Goal: Task Accomplishment & Management: Use online tool/utility

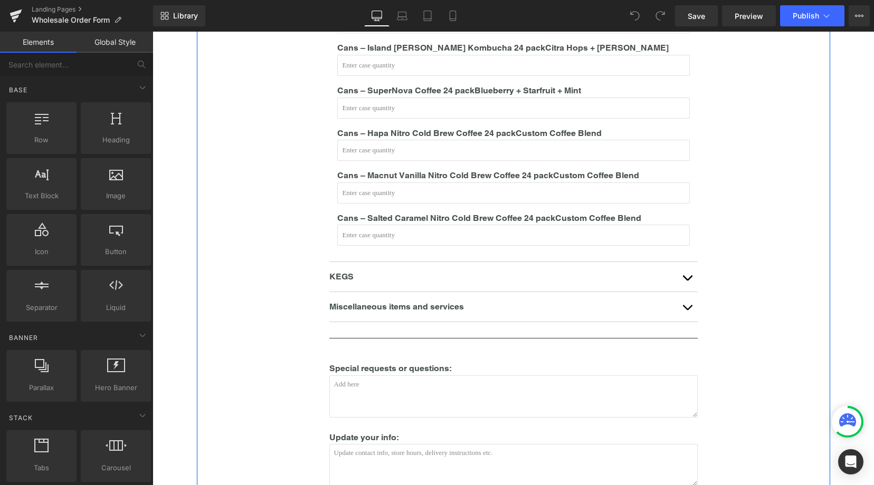
scroll to position [638, 0]
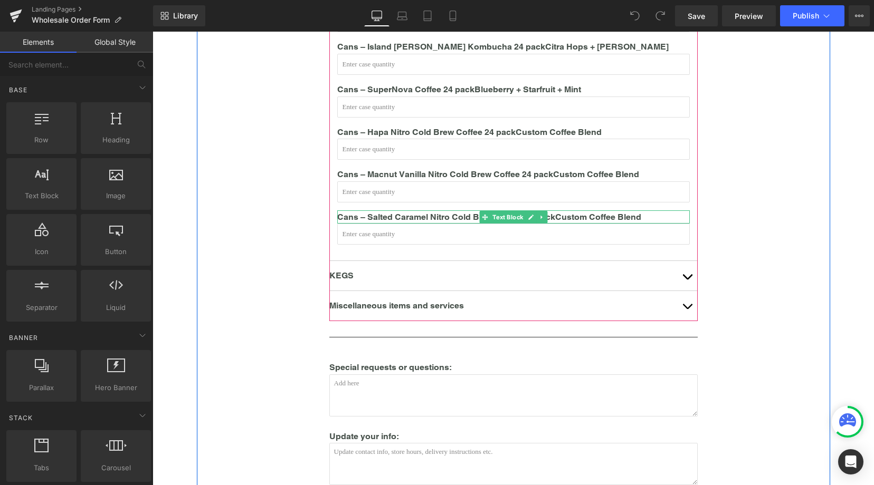
click at [460, 210] on p "Cans – Salted Caramel Nitro Cold Brew Coffee 24 pack Custom Coffee Blend" at bounding box center [513, 217] width 352 height 14
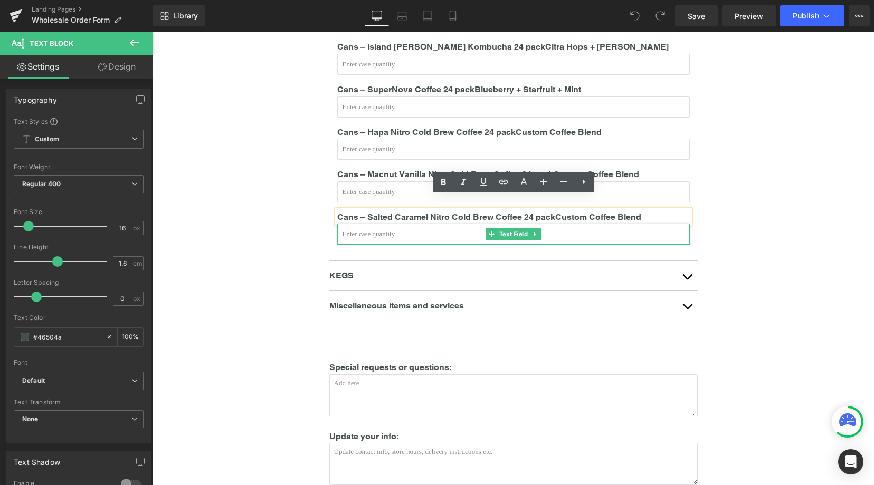
click at [451, 224] on input "text" at bounding box center [513, 234] width 352 height 21
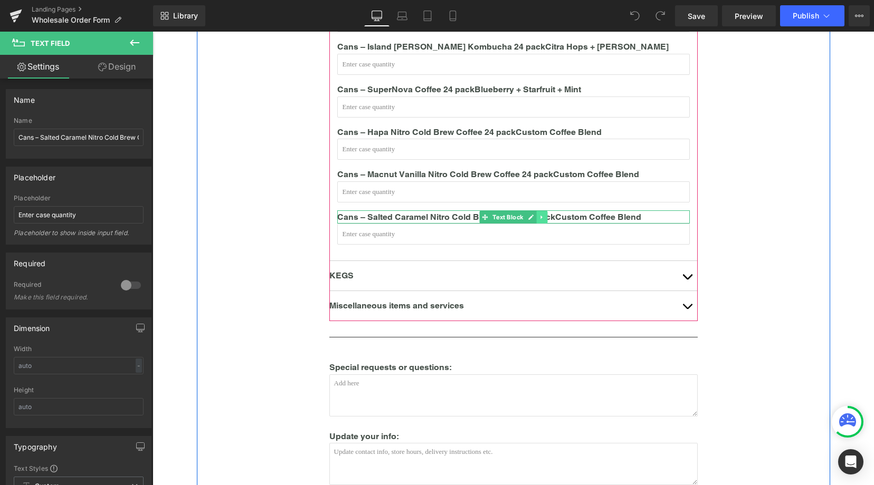
click at [543, 214] on icon at bounding box center [542, 217] width 6 height 6
click at [535, 214] on icon at bounding box center [536, 217] width 6 height 6
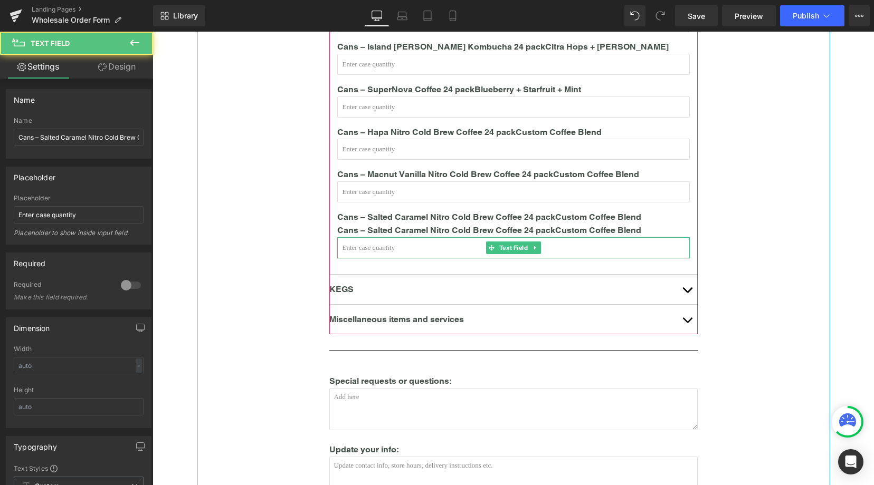
click at [476, 237] on input "text" at bounding box center [513, 247] width 352 height 21
click at [532, 245] on icon at bounding box center [535, 248] width 6 height 6
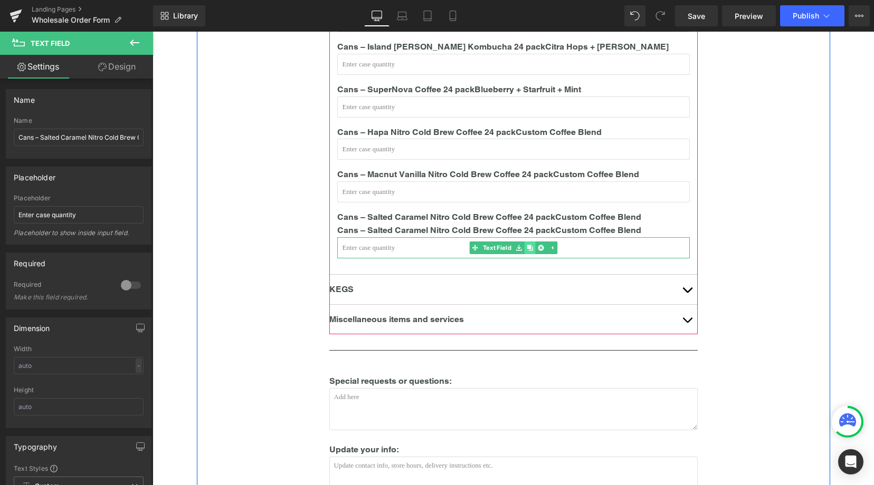
click at [527, 245] on icon at bounding box center [529, 248] width 6 height 6
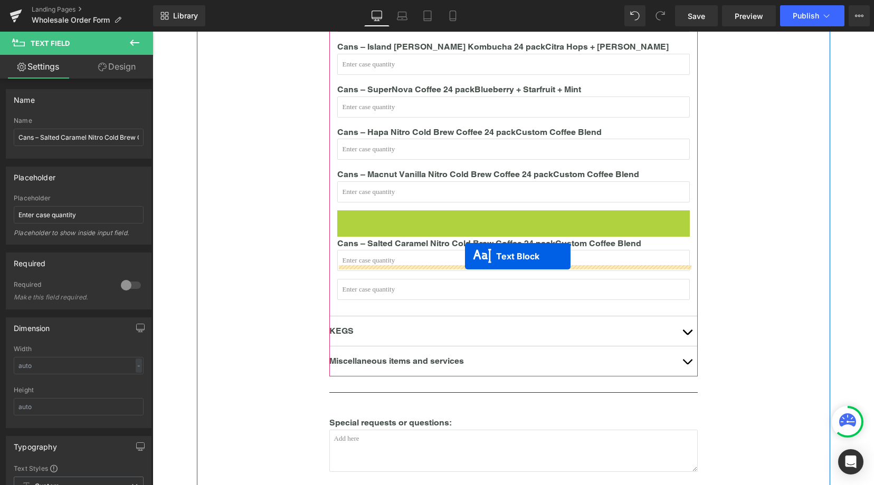
drag, startPoint x: 468, startPoint y: 204, endPoint x: 465, endPoint y: 256, distance: 52.9
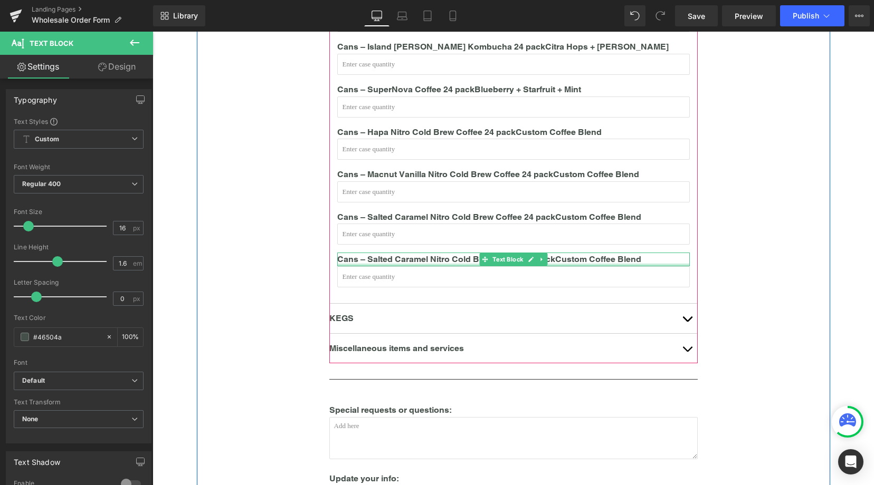
click at [427, 286] on article "Cans – Restore Kombucha 24 pack Maui Gold Pineapple + Ginger + Turmeric Text Bl…" at bounding box center [513, 97] width 368 height 413
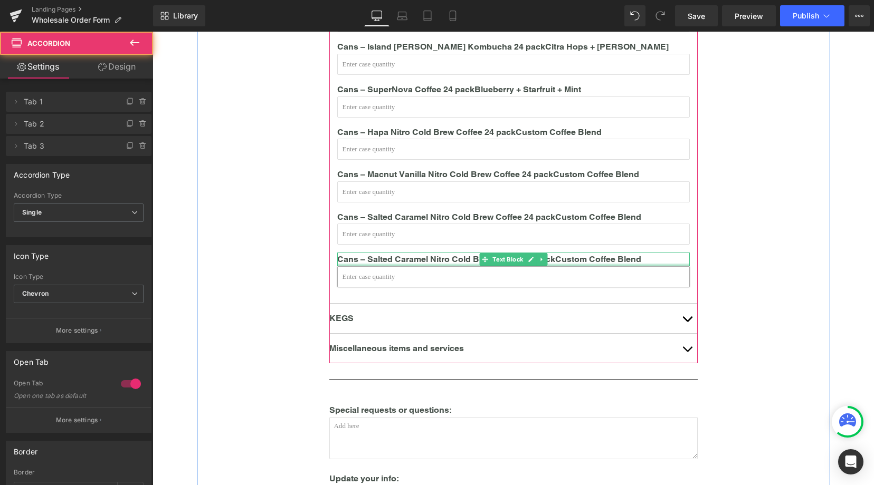
click at [426, 269] on input "text" at bounding box center [513, 276] width 352 height 21
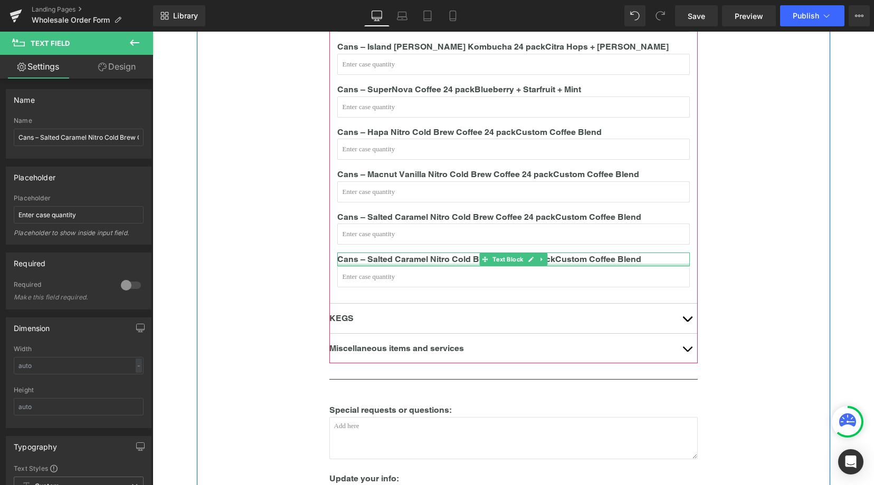
click at [437, 283] on article "Cans – Restore Kombucha 24 pack Maui Gold Pineapple + Ginger + Turmeric Text Bl…" at bounding box center [513, 97] width 368 height 413
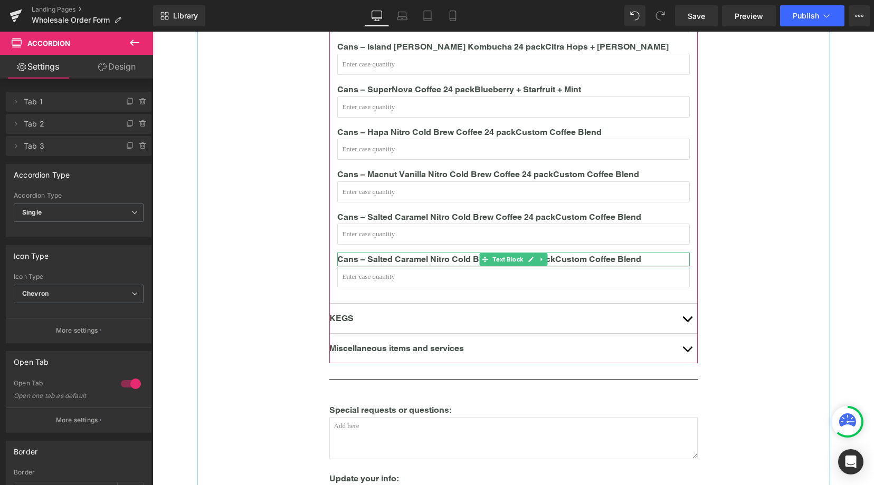
click at [408, 253] on p "Cans – Salted Caramel Nitro Cold Brew Coffee 24 pack Custom Coffee Blend" at bounding box center [513, 260] width 352 height 14
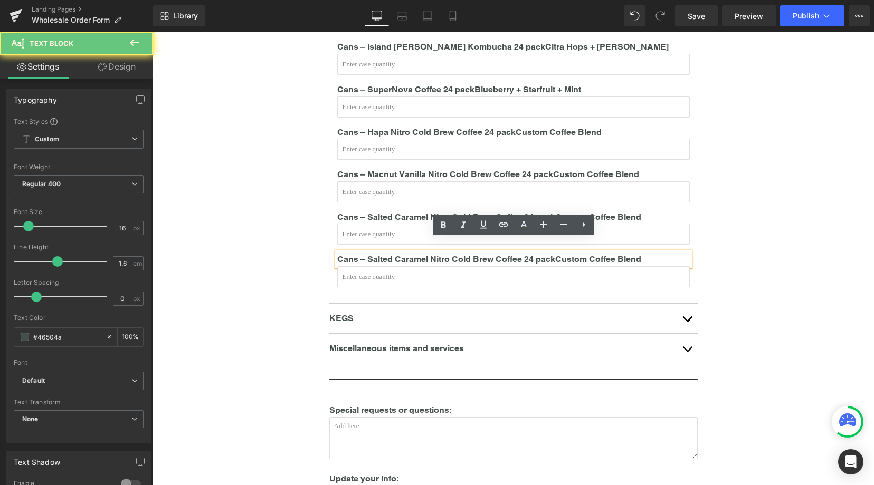
click at [382, 253] on p "Cans – Salted Caramel Nitro Cold Brew Coffee 24 pack Custom Coffee Blend" at bounding box center [513, 260] width 352 height 14
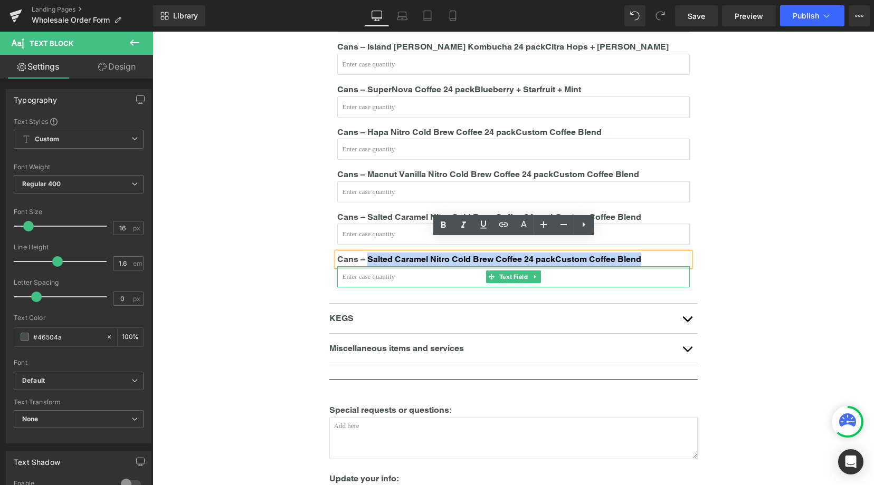
drag, startPoint x: 366, startPoint y: 246, endPoint x: 638, endPoint y: 254, distance: 271.8
click at [638, 254] on article "Cans – Restore Kombucha 24 pack Maui Gold Pineapple + Ginger + Turmeric Text Bl…" at bounding box center [513, 97] width 368 height 413
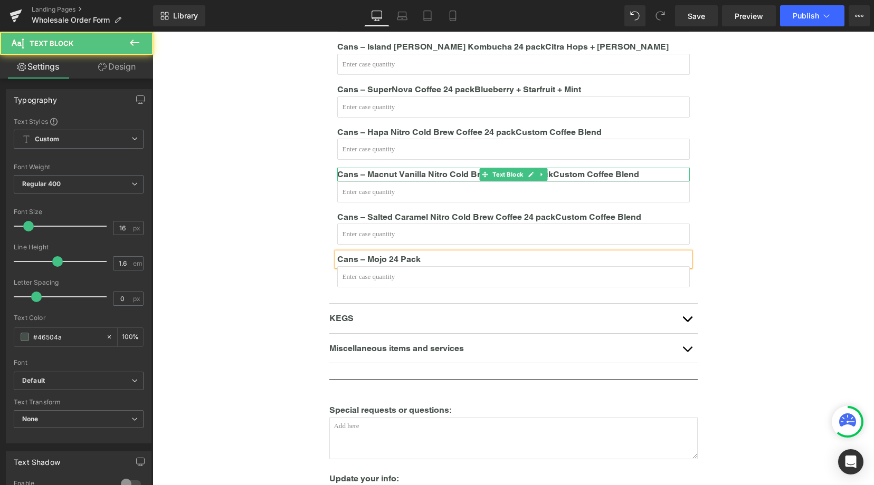
drag, startPoint x: 587, startPoint y: 157, endPoint x: 573, endPoint y: 157, distance: 13.7
click at [573, 168] on p "Cans – Macnut Vanilla Nitro Cold Brew Coffee 24 pack Custom Coffee Blend" at bounding box center [513, 175] width 352 height 14
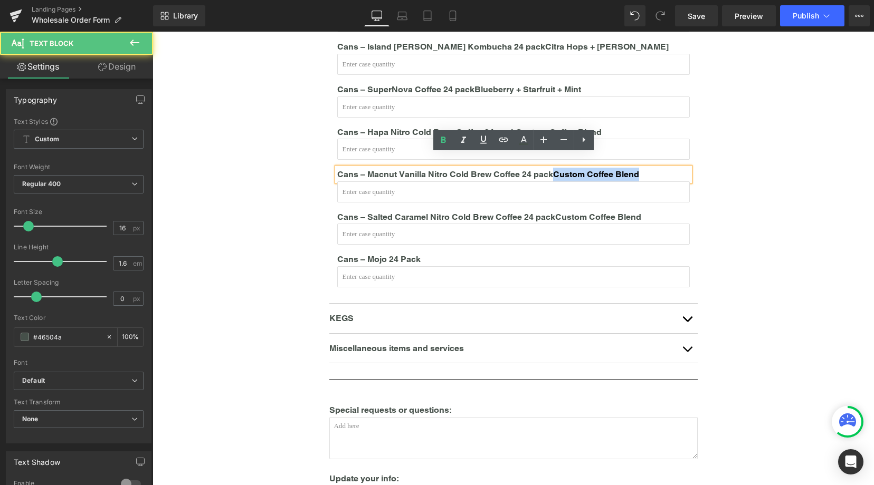
drag, startPoint x: 554, startPoint y: 161, endPoint x: 655, endPoint y: 162, distance: 100.8
click at [655, 168] on p "Cans – Macnut Vanilla Nitro Cold Brew Coffee 24 pack Custom Coffee Blend" at bounding box center [513, 175] width 352 height 14
copy b "Custom Coffee Blend"
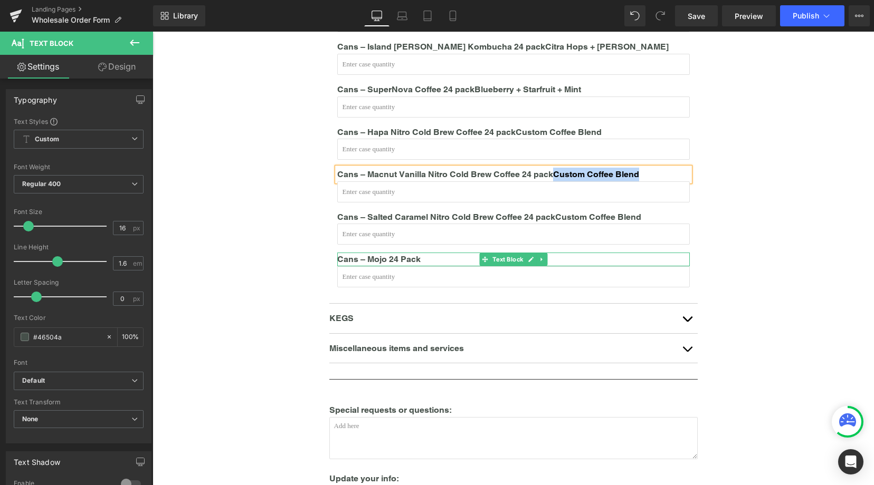
click at [426, 253] on p "Cans – Mojo 24 Pack" at bounding box center [513, 260] width 352 height 14
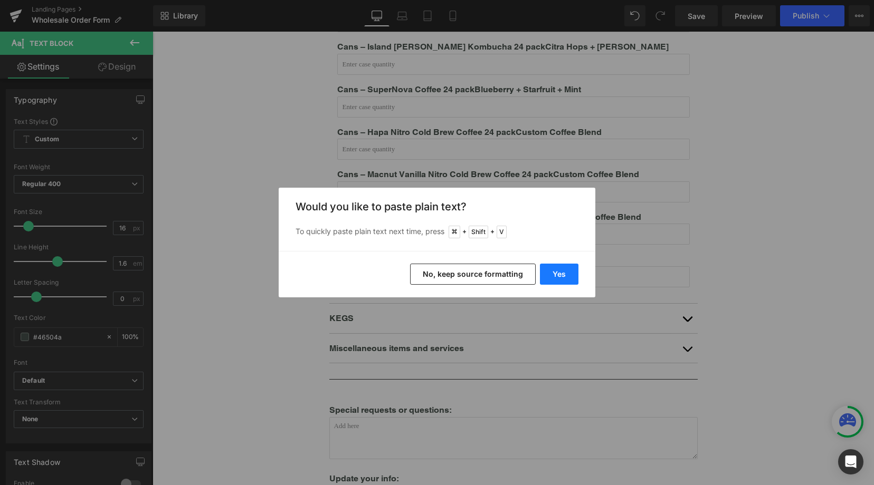
click at [562, 275] on button "Yes" at bounding box center [559, 274] width 39 height 21
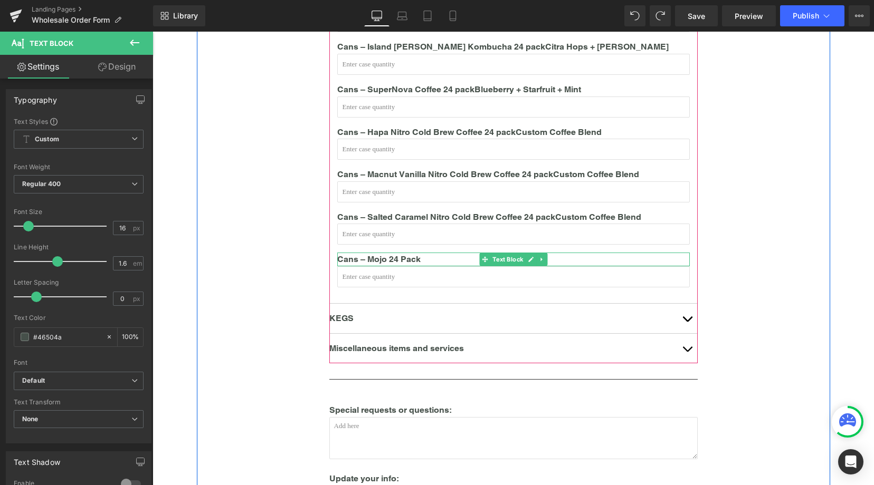
click at [415, 253] on p "Cans – Mojo 24 Pack" at bounding box center [513, 260] width 352 height 14
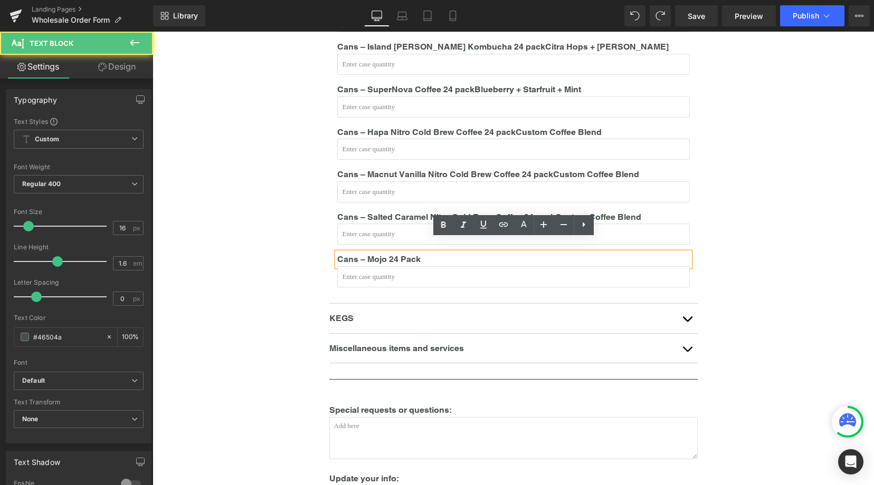
click at [422, 253] on p "Cans – Mojo 24 Pack" at bounding box center [513, 260] width 352 height 14
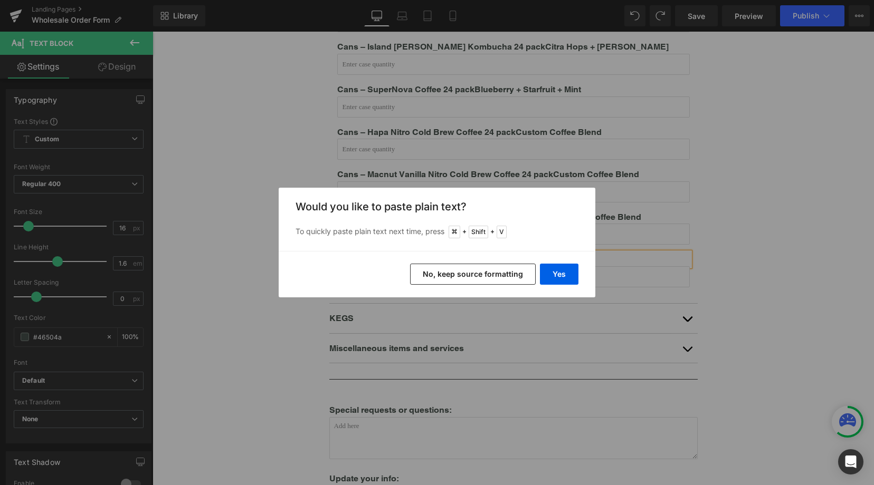
click at [502, 272] on button "No, keep source formatting" at bounding box center [473, 274] width 126 height 21
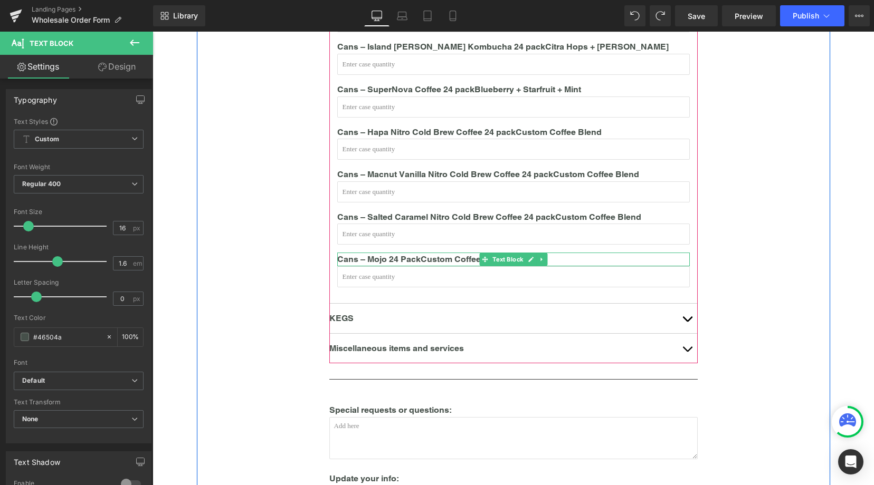
click at [456, 254] on span "Custom Coffee Blend" at bounding box center [463, 259] width 86 height 10
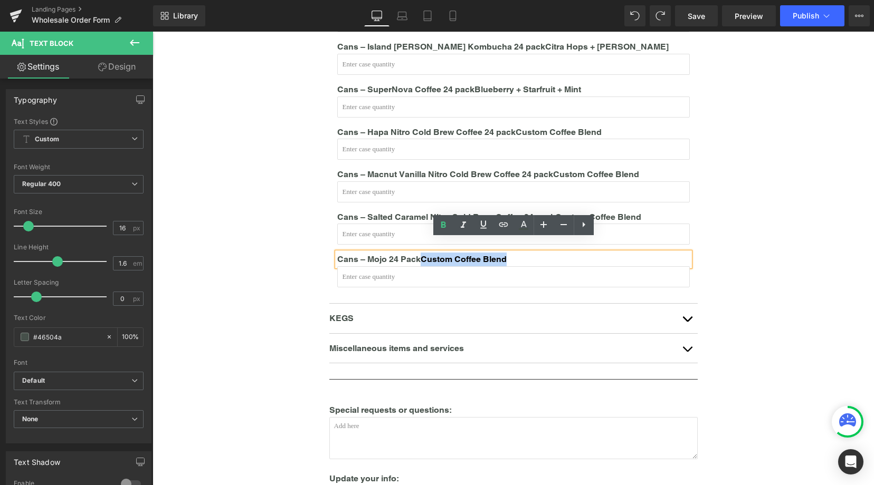
drag, startPoint x: 422, startPoint y: 246, endPoint x: 509, endPoint y: 249, distance: 86.6
click at [509, 253] on p "Cans – Mojo 24 Pack Custom Coffee Blend" at bounding box center [513, 260] width 352 height 14
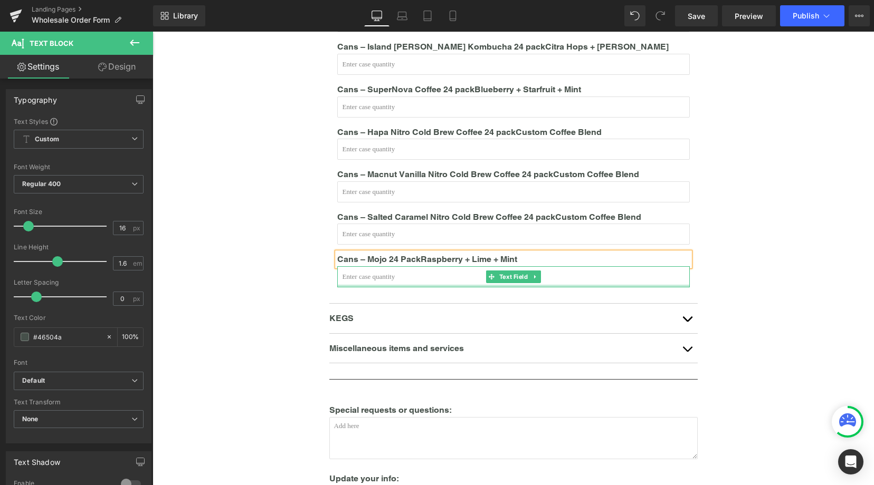
click at [453, 285] on div at bounding box center [513, 286] width 352 height 3
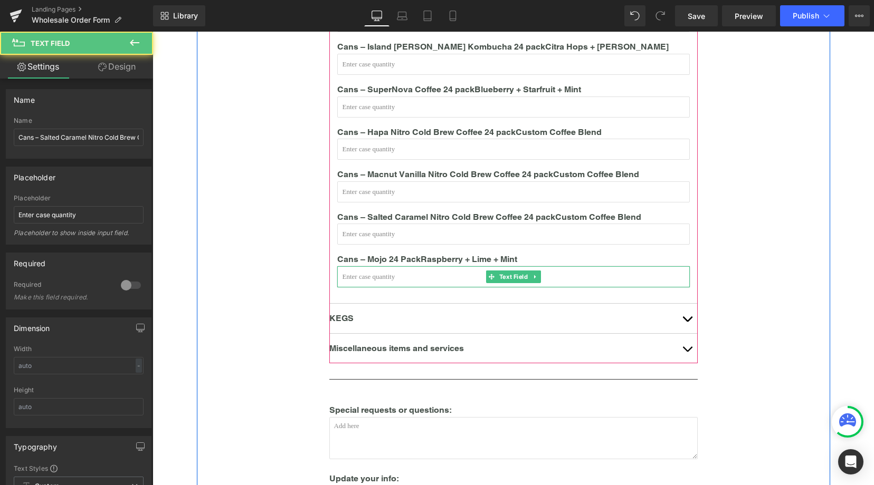
click at [458, 266] on input "text" at bounding box center [513, 276] width 352 height 21
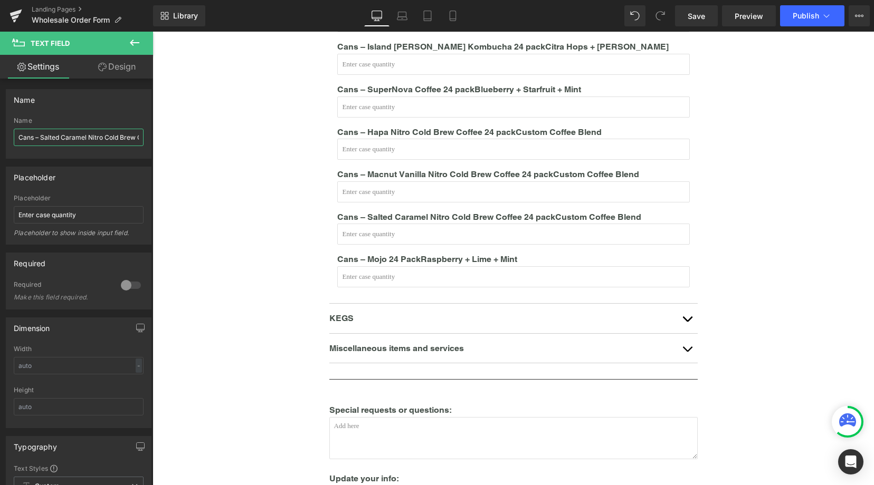
scroll to position [0, 48]
drag, startPoint x: 194, startPoint y: 166, endPoint x: 189, endPoint y: 142, distance: 24.3
type input "Cans – Mojo 24 pack"
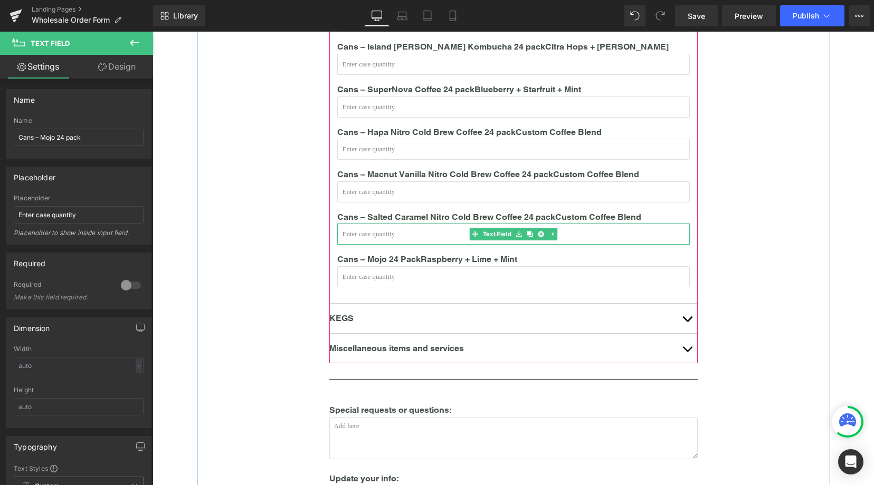
click at [451, 224] on input "text" at bounding box center [513, 234] width 352 height 21
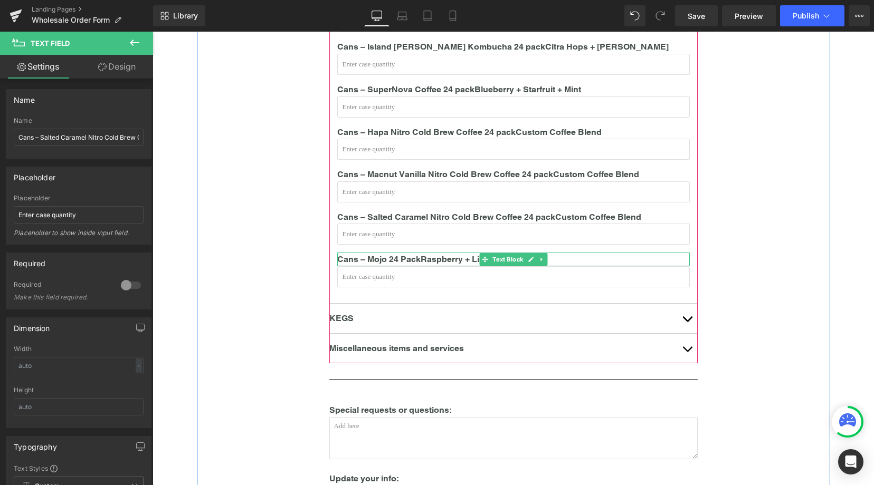
click at [439, 254] on span "Raspberry + Lime + Mint" at bounding box center [468, 259] width 97 height 10
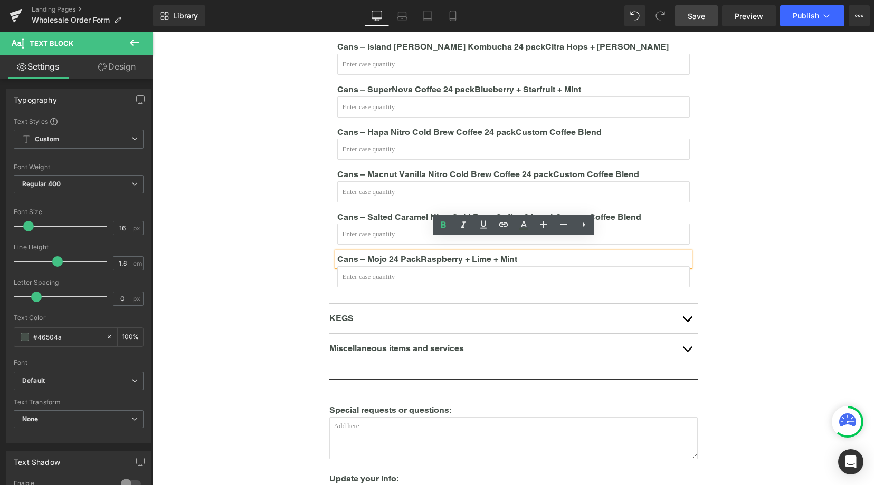
click at [701, 16] on span "Save" at bounding box center [695, 16] width 17 height 11
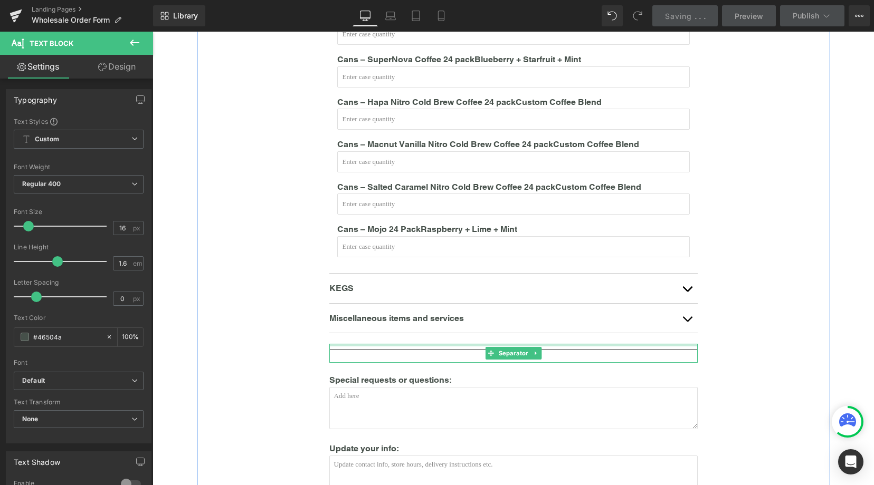
scroll to position [683, 0]
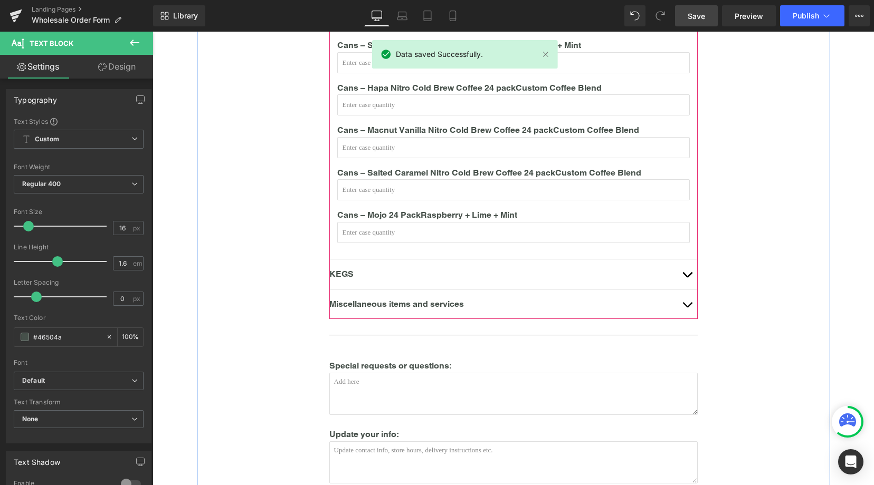
click at [687, 277] on span "button" at bounding box center [687, 277] width 0 height 0
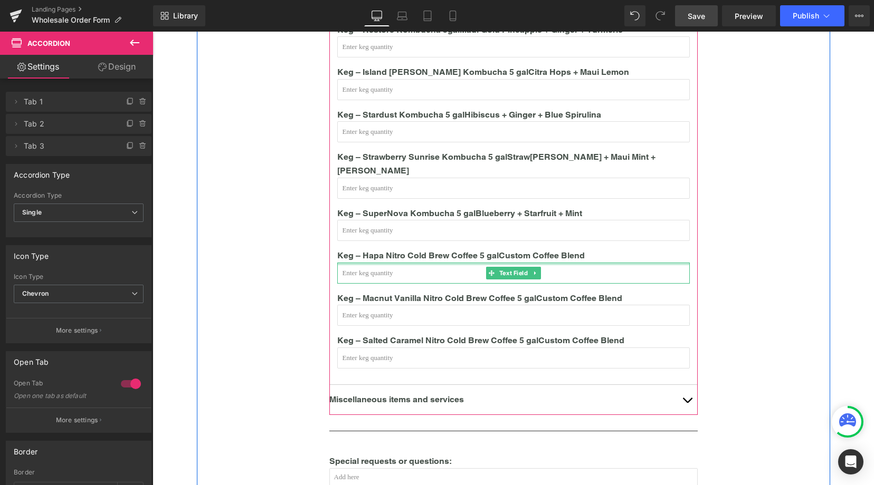
scroll to position [551, 0]
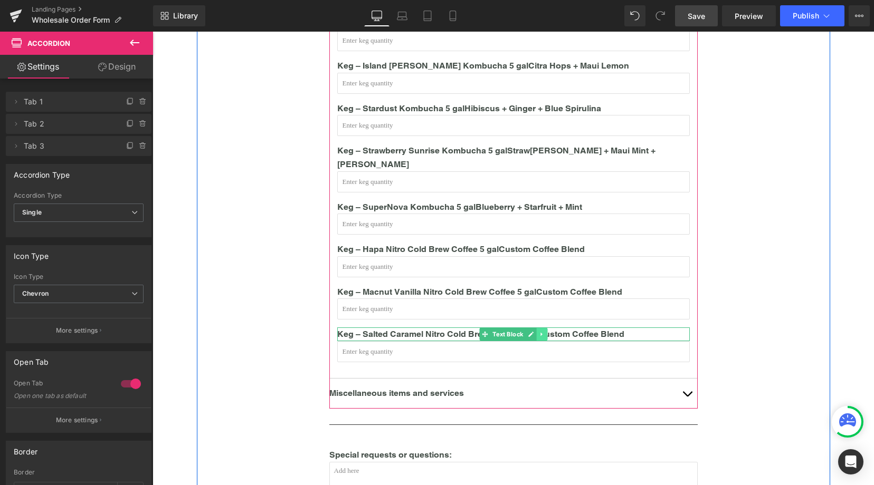
click at [543, 331] on icon at bounding box center [542, 334] width 6 height 6
click at [537, 332] on icon at bounding box center [536, 335] width 6 height 6
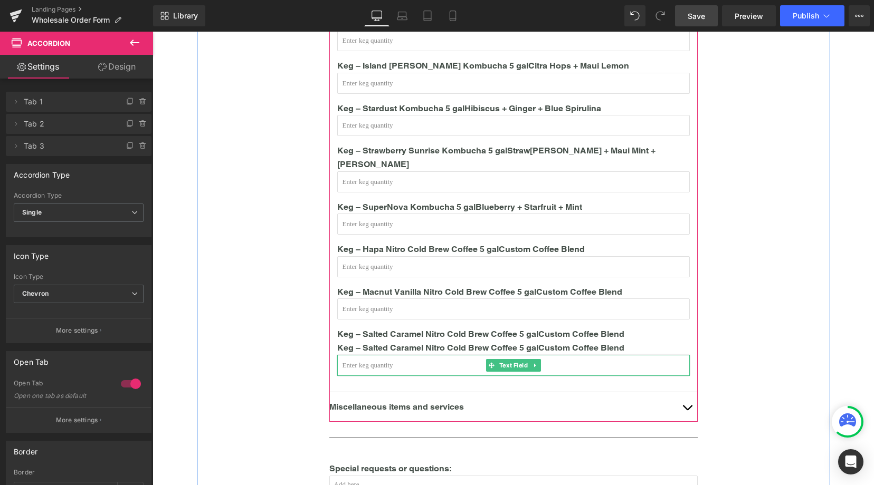
click at [559, 356] on input "text" at bounding box center [513, 365] width 352 height 21
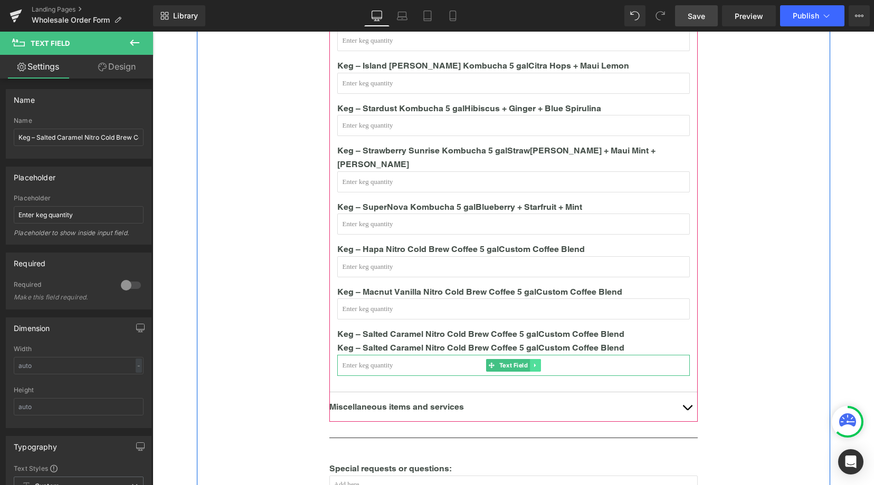
click at [538, 362] on icon at bounding box center [535, 365] width 6 height 6
click at [530, 362] on icon at bounding box center [529, 365] width 6 height 6
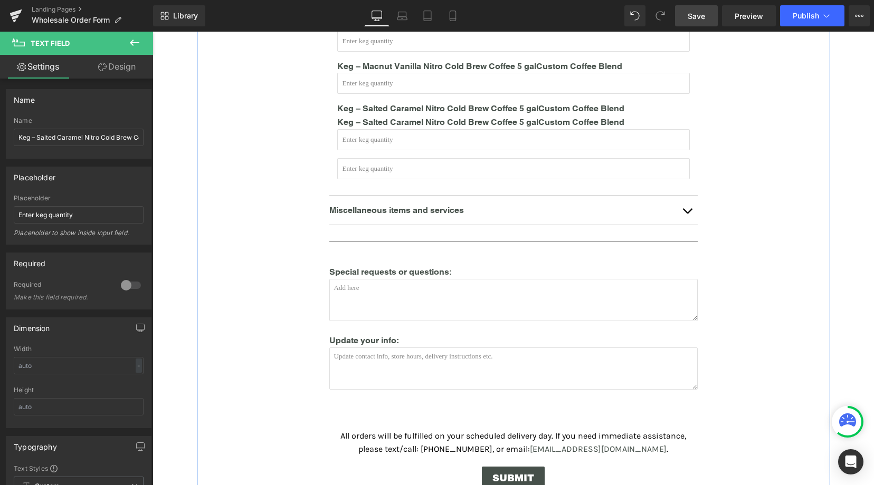
scroll to position [767, 0]
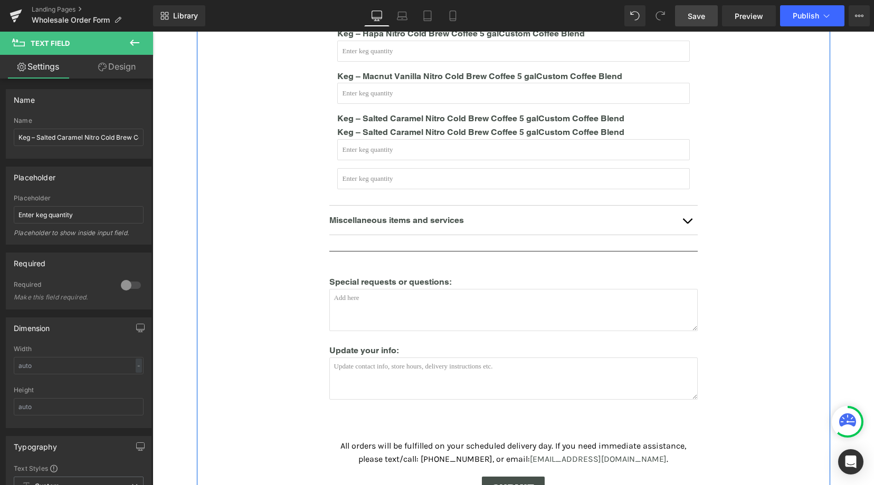
click at [387, 126] on p "Keg – Salted Caramel Nitro Cold Brew Coffee 5 gal Custom Coffee Blend" at bounding box center [513, 133] width 352 height 14
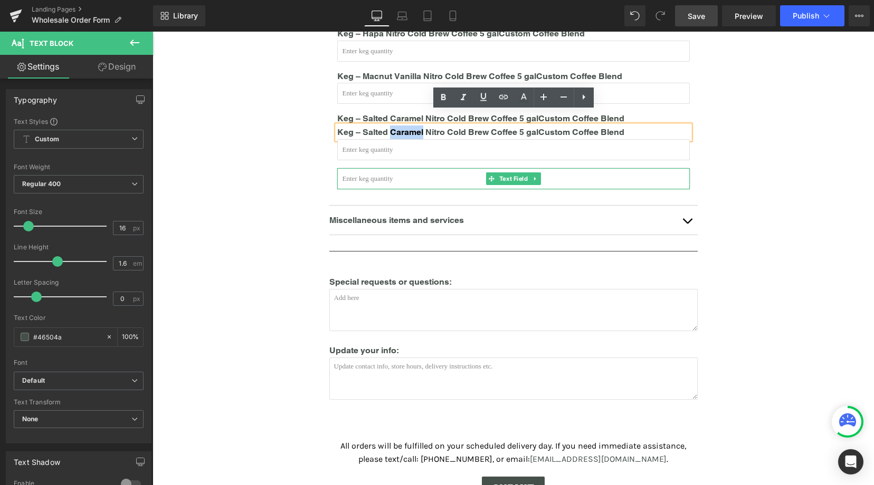
click at [464, 168] on input "text" at bounding box center [513, 178] width 352 height 21
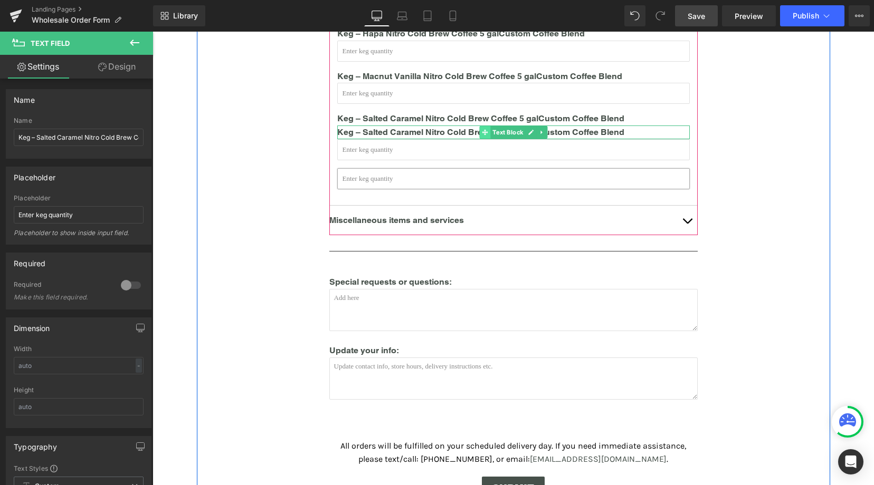
click at [482, 129] on icon at bounding box center [485, 132] width 6 height 6
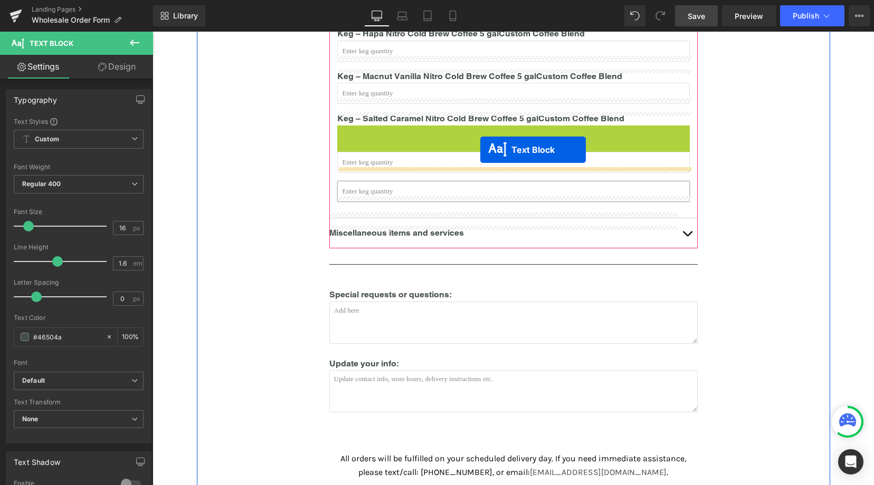
drag, startPoint x: 483, startPoint y: 118, endPoint x: 480, endPoint y: 150, distance: 32.3
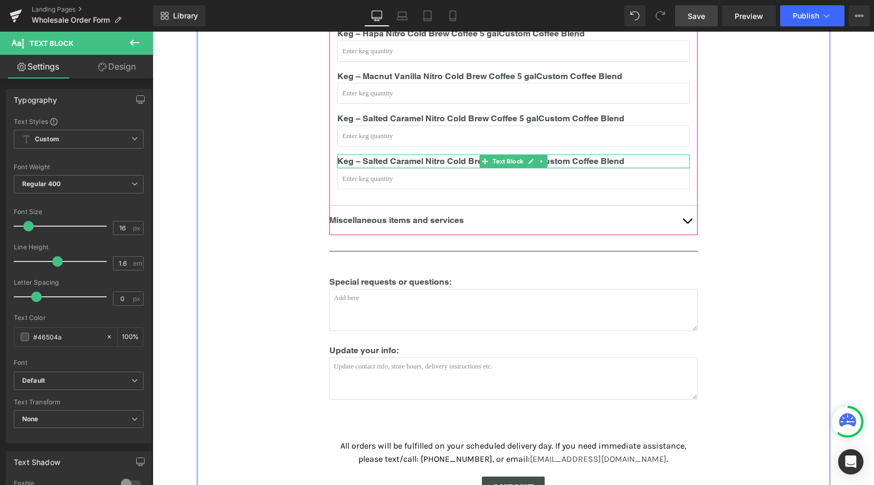
click at [376, 155] on p "Keg – Salted Caramel Nitro Cold Brew Coffee 5 gal Custom Coffee Blend" at bounding box center [513, 162] width 352 height 14
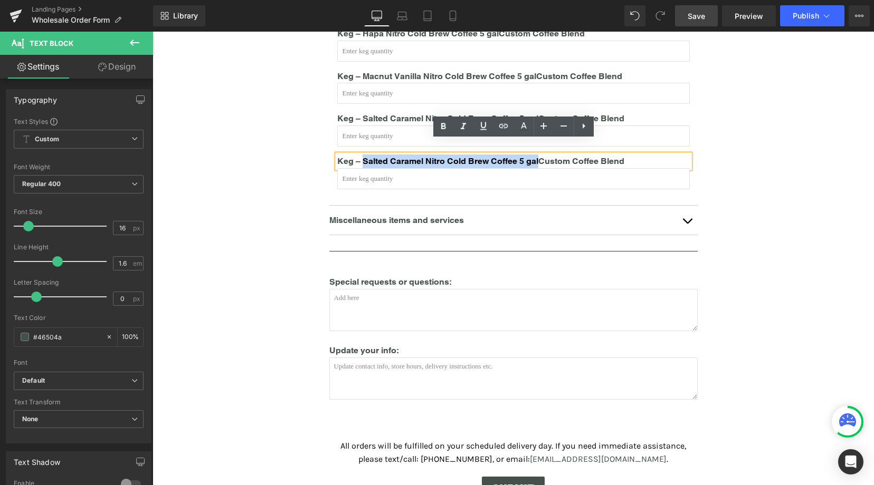
drag, startPoint x: 362, startPoint y: 148, endPoint x: 534, endPoint y: 150, distance: 172.0
click at [534, 155] on p "Keg – Salted Caramel Nitro Cold Brew Coffee 5 gal Custom Coffee Blend" at bounding box center [513, 162] width 352 height 14
click at [516, 155] on p "Keg – Salted Caramel Nitro Cold Brew Coffee 5 gal Custom Coffee Blend" at bounding box center [513, 162] width 352 height 14
drag, startPoint x: 512, startPoint y: 149, endPoint x: 361, endPoint y: 145, distance: 151.0
click at [361, 155] on p "Keg – Salted Caramel Nitro Cold Brew Coffee 5 gal Custom Coffee Blend" at bounding box center [513, 162] width 352 height 14
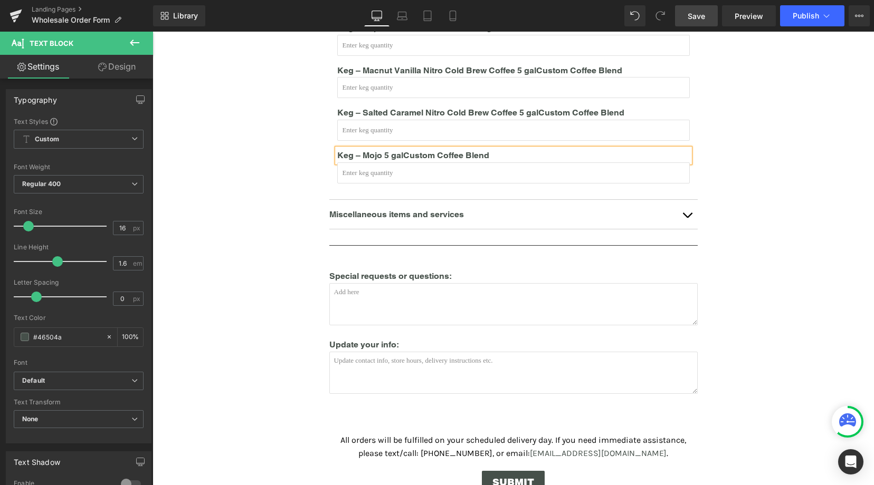
scroll to position [773, 0]
click at [408, 150] on b "Custom Coffee Blend" at bounding box center [446, 155] width 86 height 10
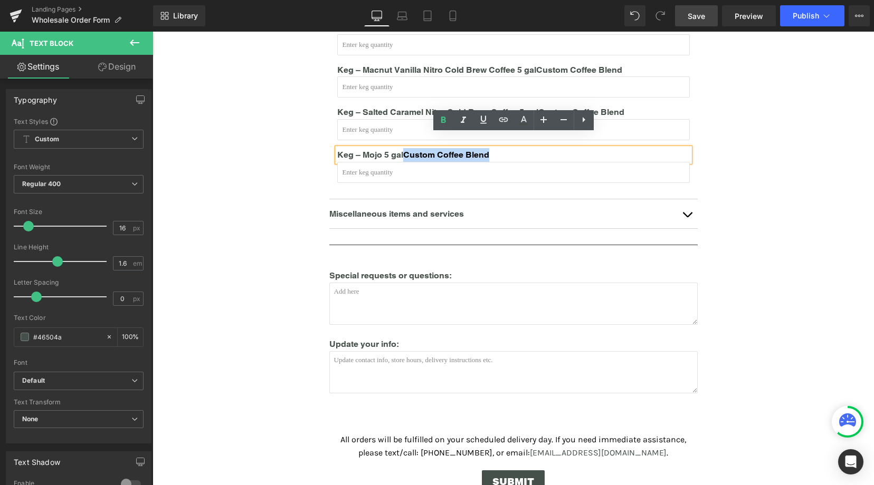
drag, startPoint x: 405, startPoint y: 141, endPoint x: 495, endPoint y: 142, distance: 90.2
click at [495, 148] on p "Keg – Mojo 5 gal Custom Coffee Blend" at bounding box center [513, 155] width 352 height 14
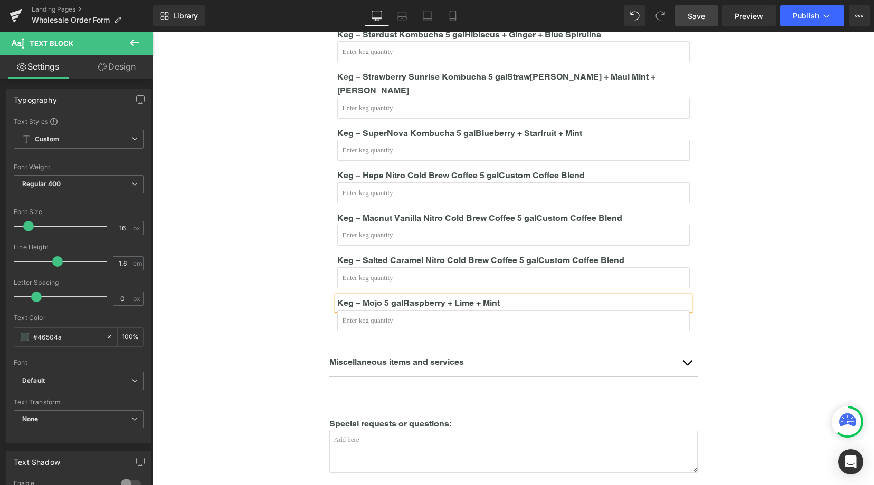
scroll to position [590, 0]
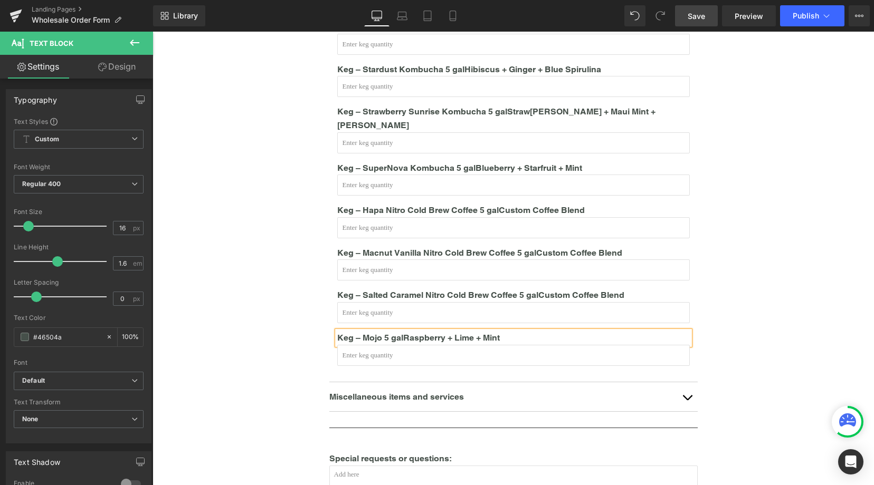
click at [548, 365] on article "Keg – Restore Kombucha 5gal Maui Gold Pineapple + Ginger + Turmeric Text Block …" at bounding box center [513, 176] width 368 height 413
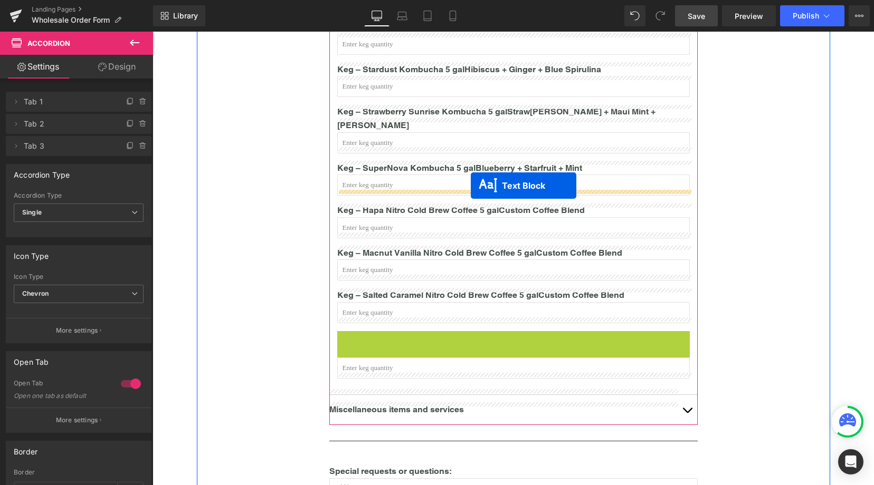
drag, startPoint x: 485, startPoint y: 325, endPoint x: 471, endPoint y: 186, distance: 140.0
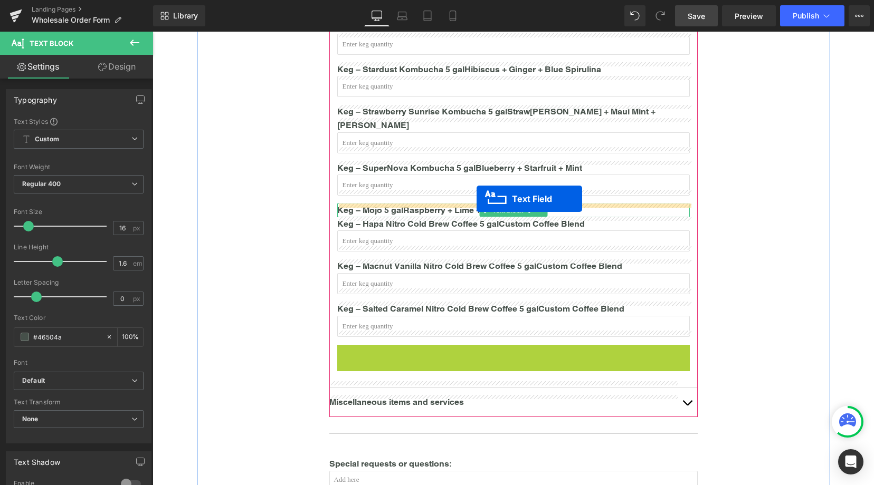
drag, startPoint x: 490, startPoint y: 341, endPoint x: 476, endPoint y: 199, distance: 142.6
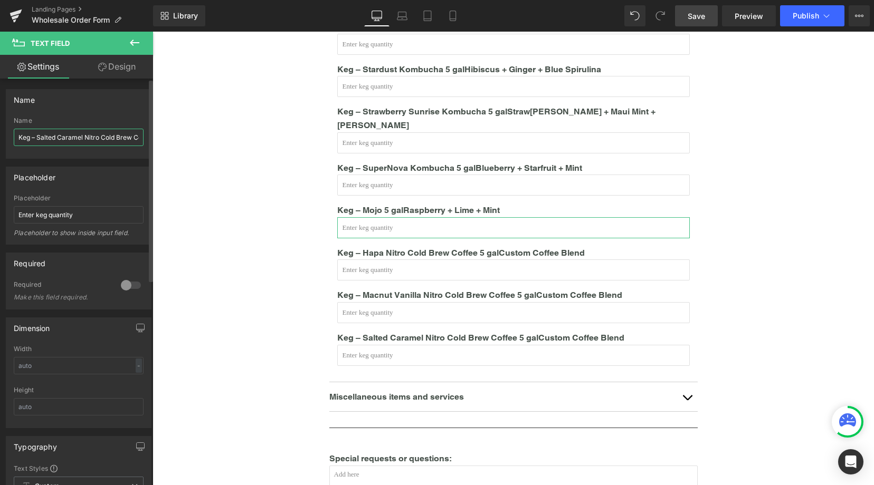
scroll to position [0, 35]
drag, startPoint x: 36, startPoint y: 136, endPoint x: 119, endPoint y: 140, distance: 82.4
click at [119, 140] on input "Keg – Salted Caramel Nitro Cold Brew Coffee 5 gal" at bounding box center [79, 137] width 130 height 17
type input "Keg – Mojo 5 gal"
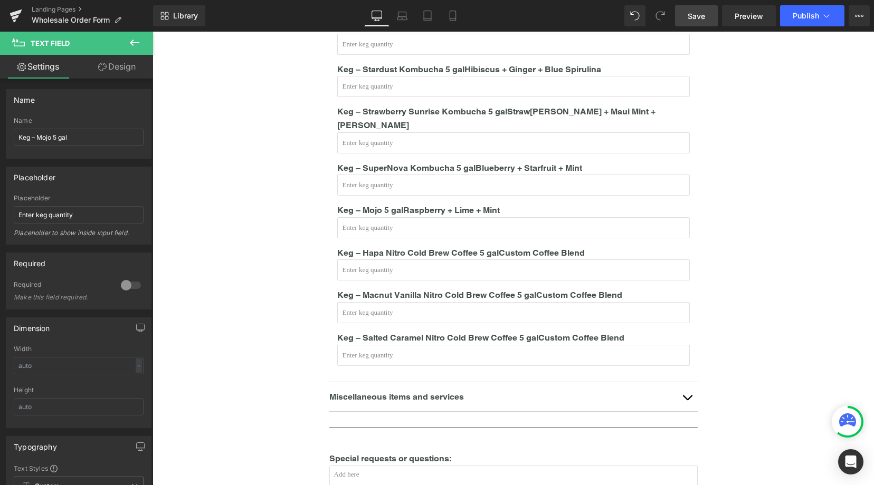
click at [702, 16] on span "Save" at bounding box center [695, 16] width 17 height 11
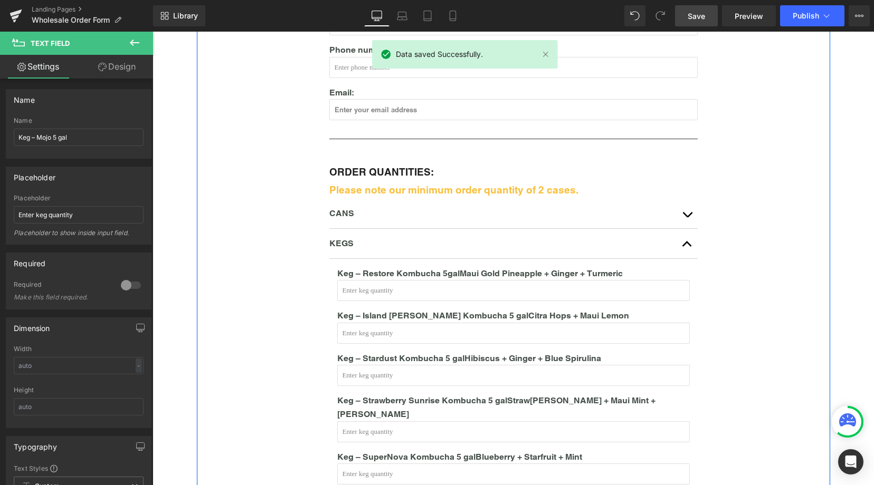
scroll to position [263, 0]
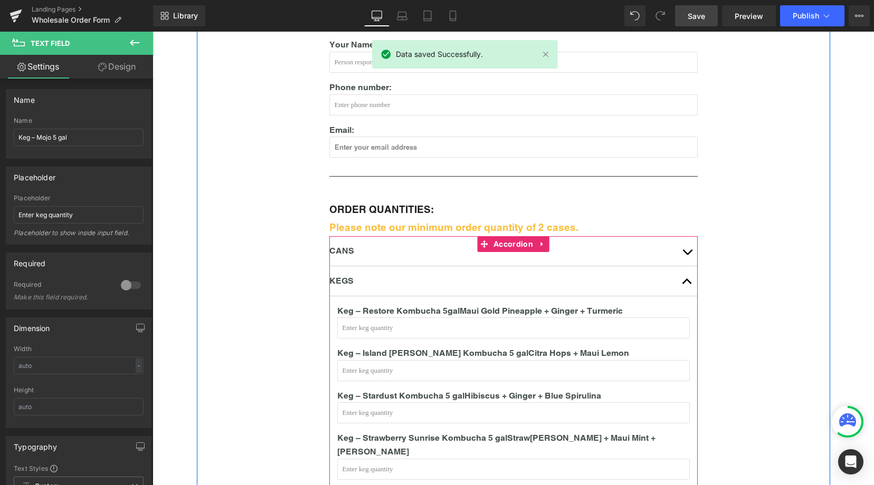
click at [687, 284] on span "button" at bounding box center [687, 284] width 0 height 0
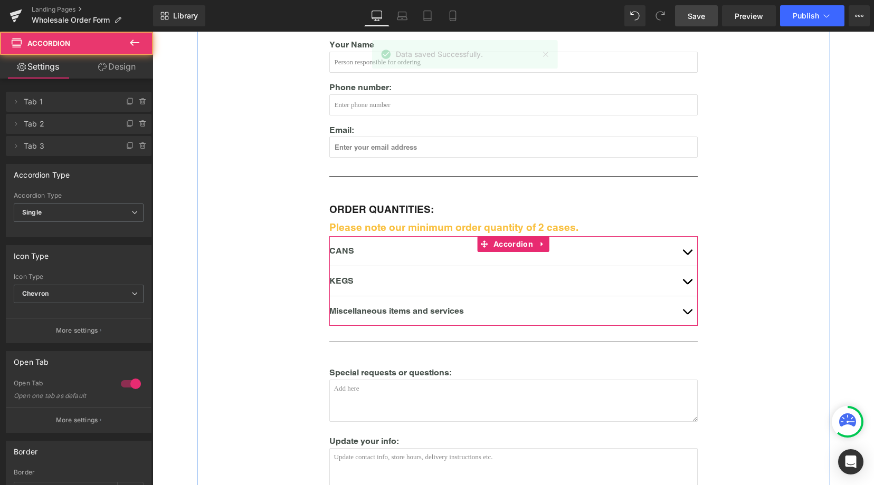
click at [687, 255] on span "button" at bounding box center [687, 255] width 0 height 0
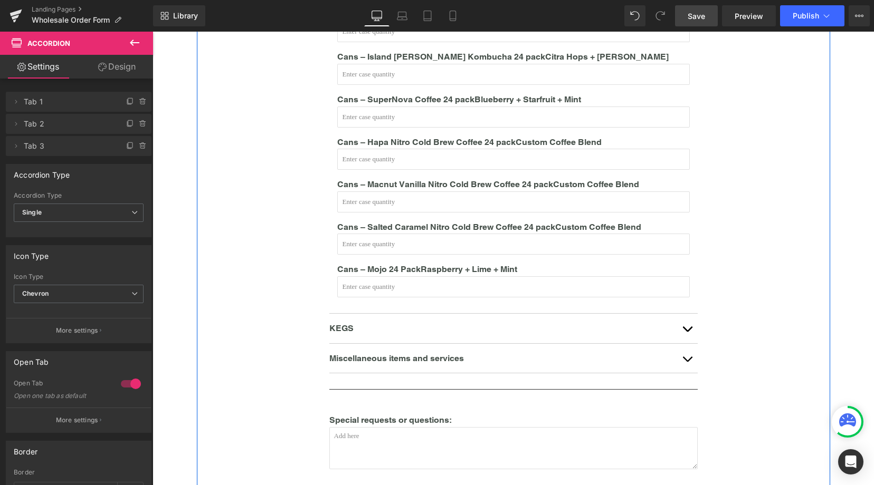
scroll to position [606, 0]
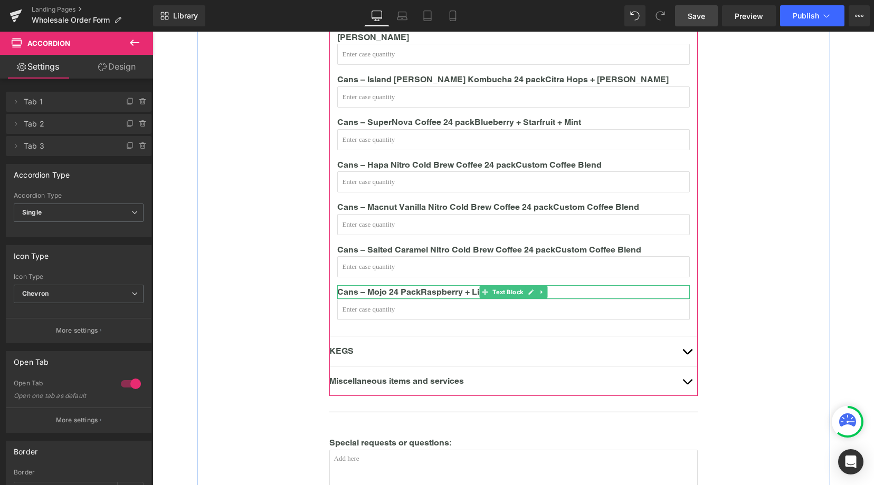
drag, startPoint x: 548, startPoint y: 277, endPoint x: 565, endPoint y: 280, distance: 17.1
click at [548, 285] on p "Cans – Mojo 24 Pack Raspberry + Lime + Mint" at bounding box center [513, 292] width 352 height 14
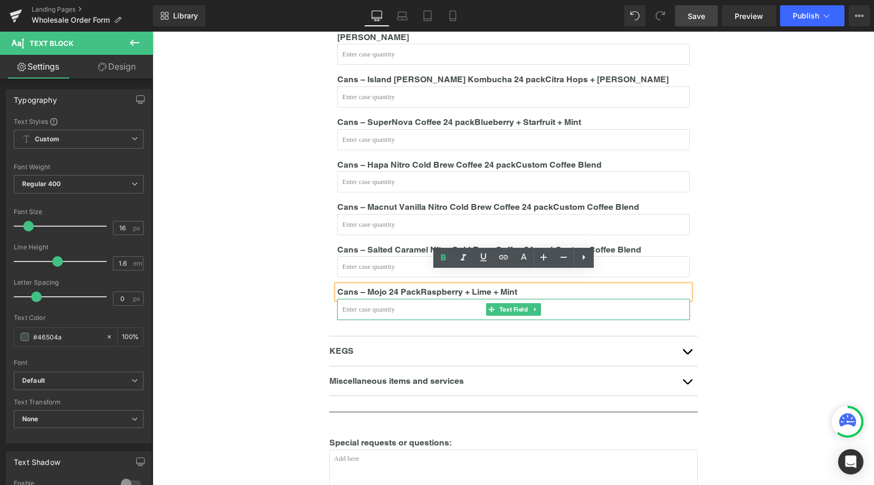
click at [586, 303] on input "text" at bounding box center [513, 309] width 352 height 21
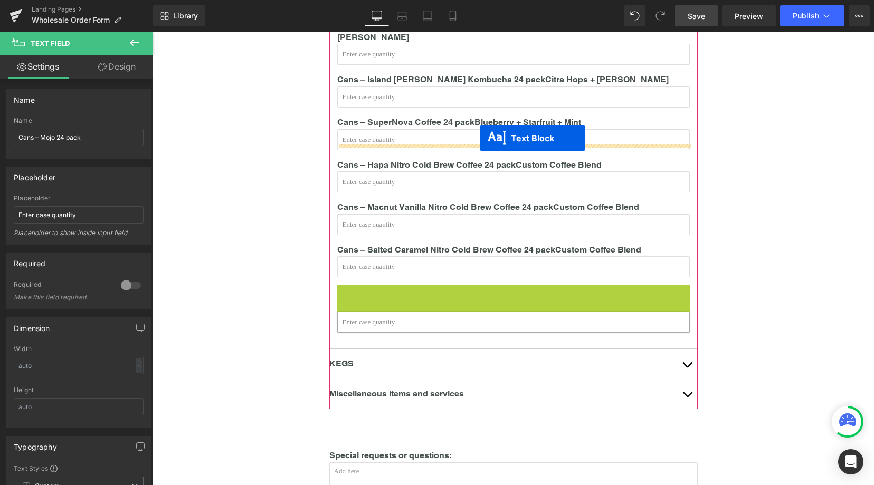
drag, startPoint x: 483, startPoint y: 280, endPoint x: 480, endPoint y: 138, distance: 141.4
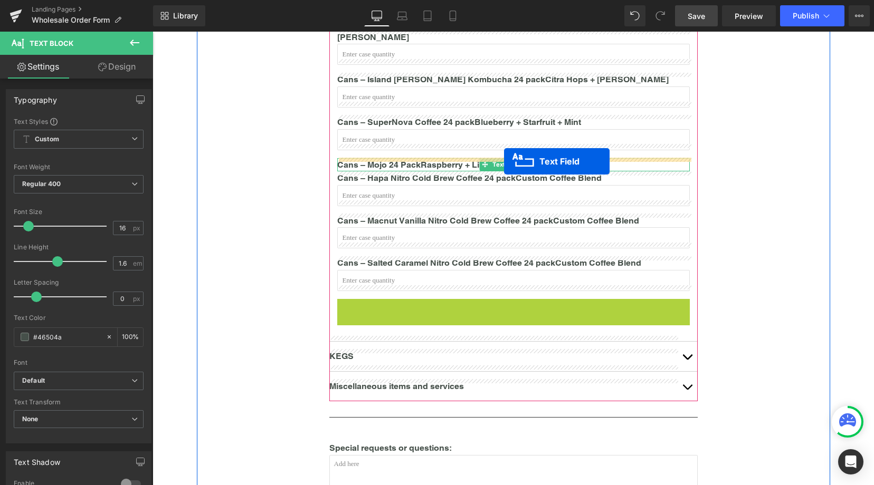
drag, startPoint x: 492, startPoint y: 297, endPoint x: 428, endPoint y: 253, distance: 77.0
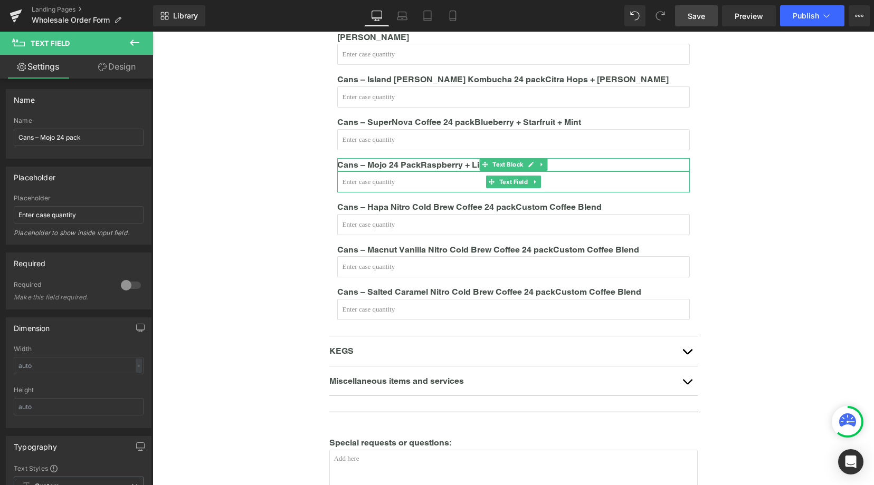
drag, startPoint x: 699, startPoint y: 20, endPoint x: 522, endPoint y: 28, distance: 177.4
click at [699, 20] on span "Save" at bounding box center [695, 16] width 17 height 11
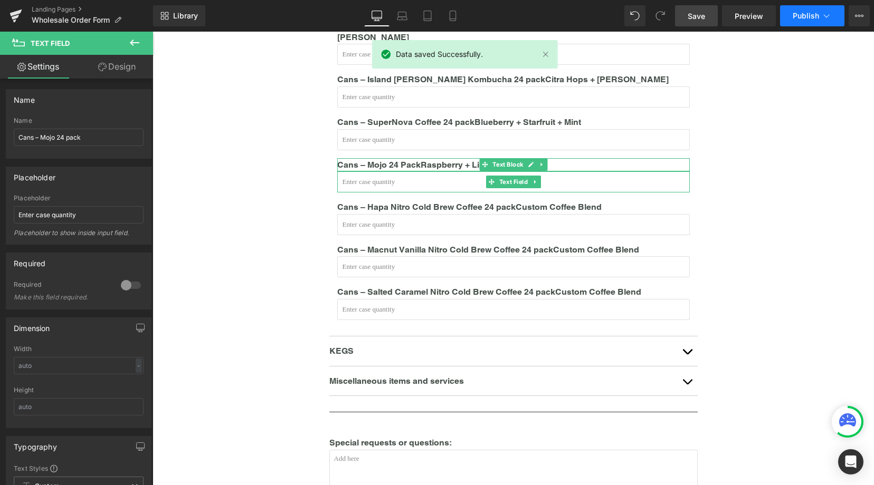
click at [810, 17] on span "Publish" at bounding box center [805, 16] width 26 height 8
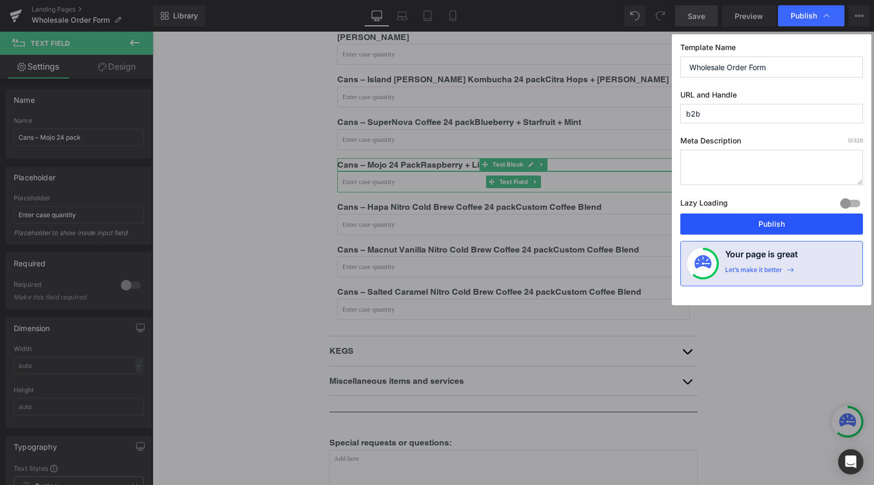
click at [787, 225] on button "Publish" at bounding box center [771, 224] width 183 height 21
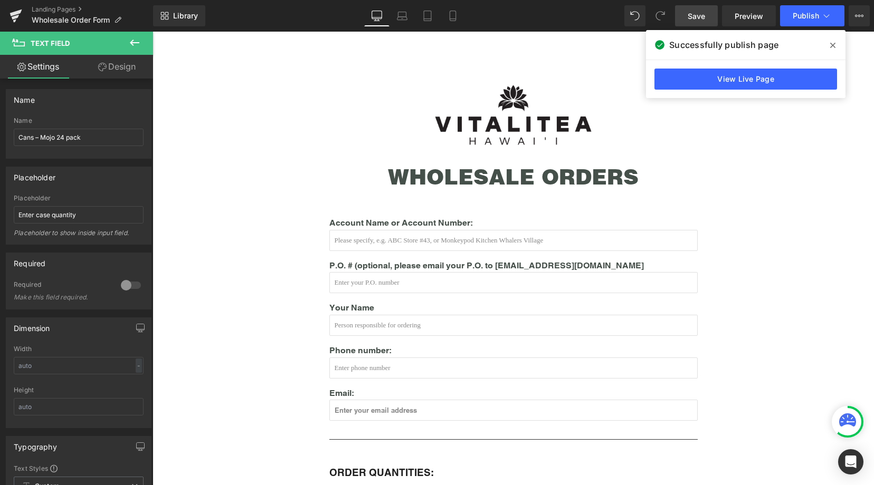
click at [831, 48] on icon at bounding box center [832, 45] width 5 height 8
